Goal: Navigation & Orientation: Find specific page/section

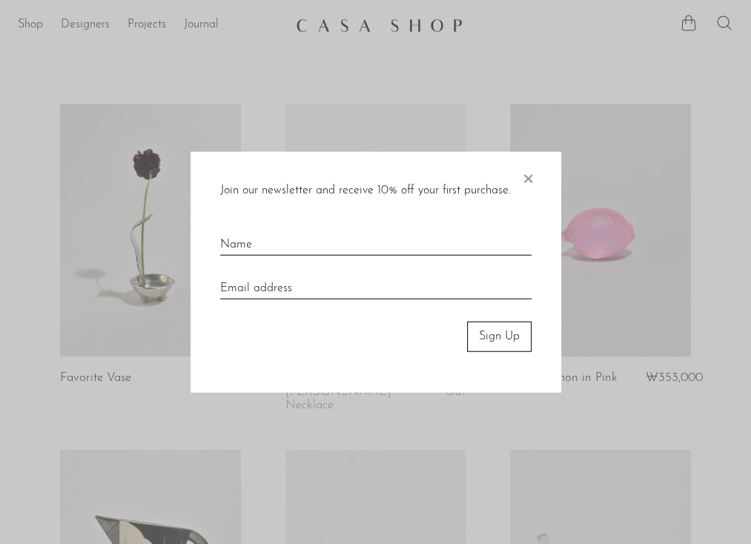
click at [522, 179] on span "×" at bounding box center [528, 175] width 15 height 47
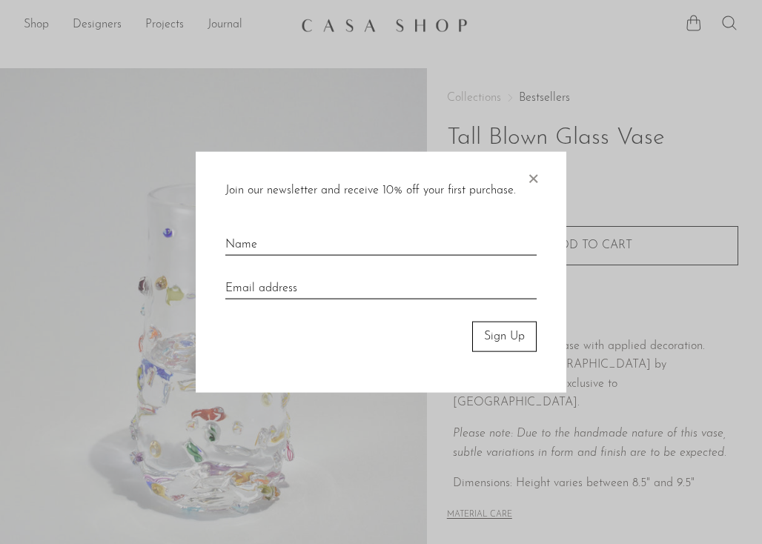
click at [531, 178] on span "×" at bounding box center [533, 175] width 15 height 47
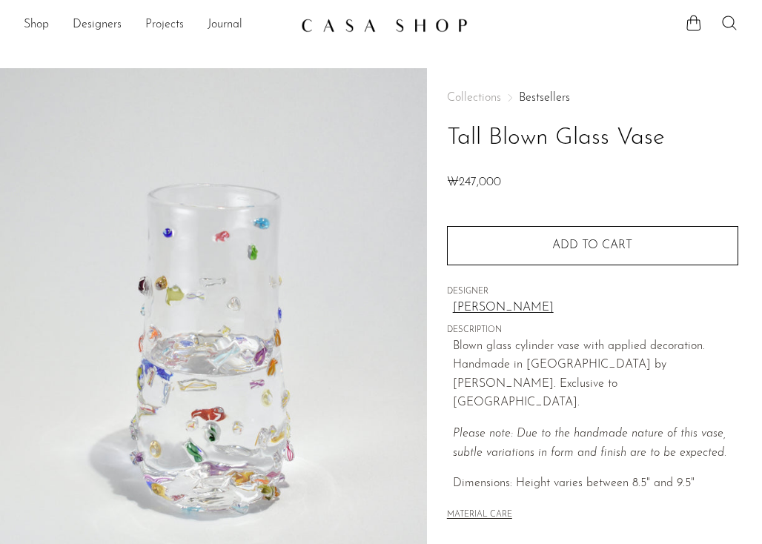
click at [154, 25] on link "Projects" at bounding box center [164, 25] width 39 height 19
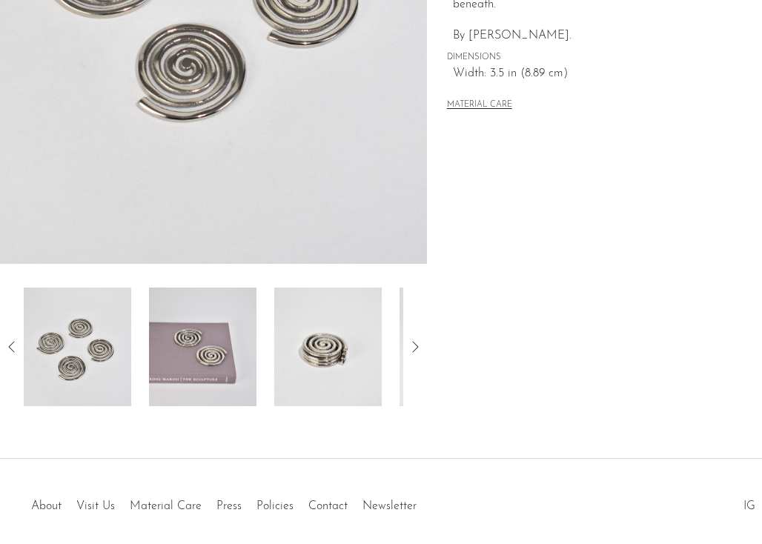
scroll to position [421, 0]
